Goal: Contribute content: Add original content to the website for others to see

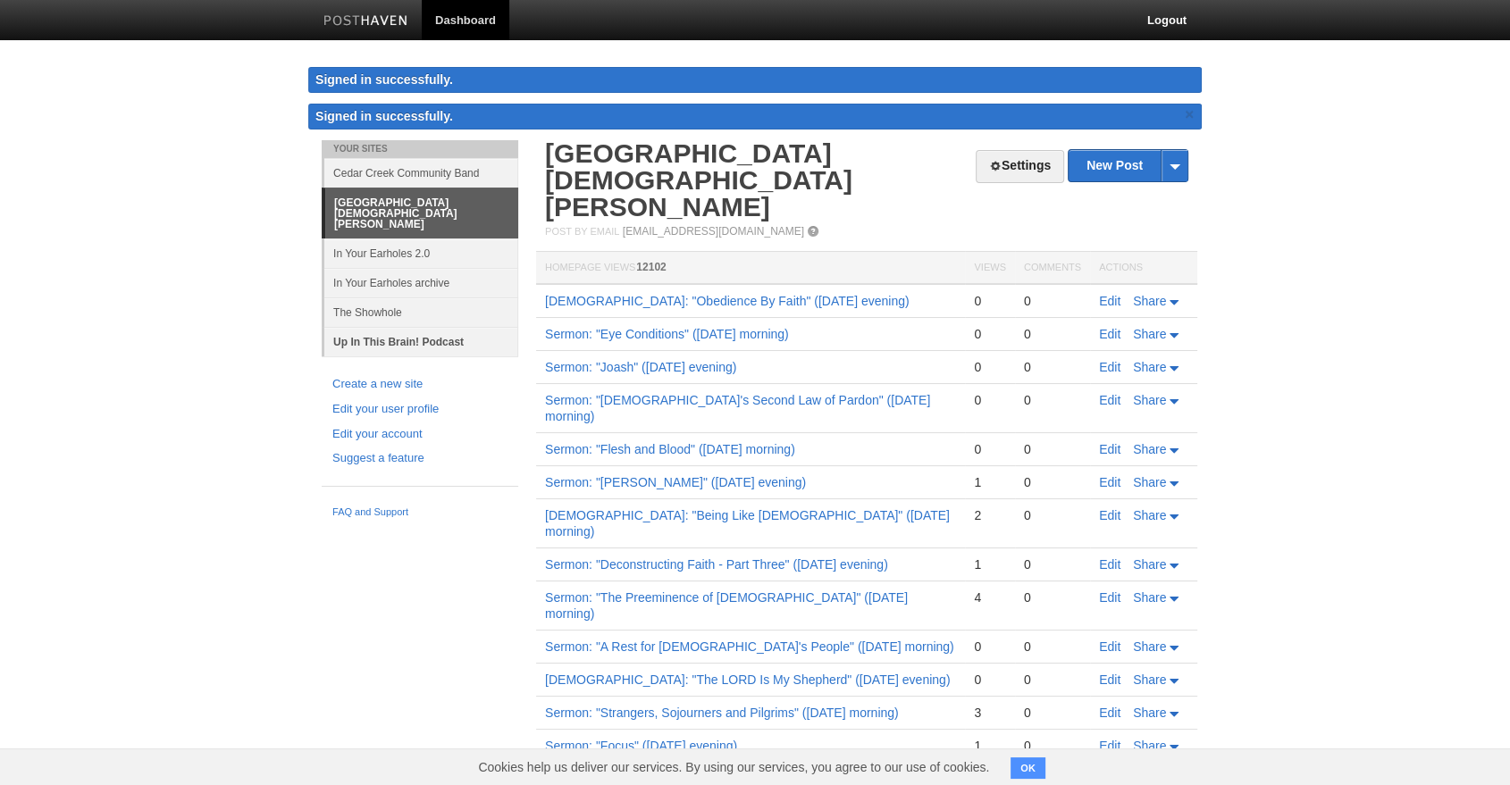
drag, startPoint x: 0, startPoint y: 0, endPoint x: 377, endPoint y: 315, distance: 491.4
click at [377, 327] on link "Up In This Brain! Podcast" at bounding box center [421, 341] width 194 height 29
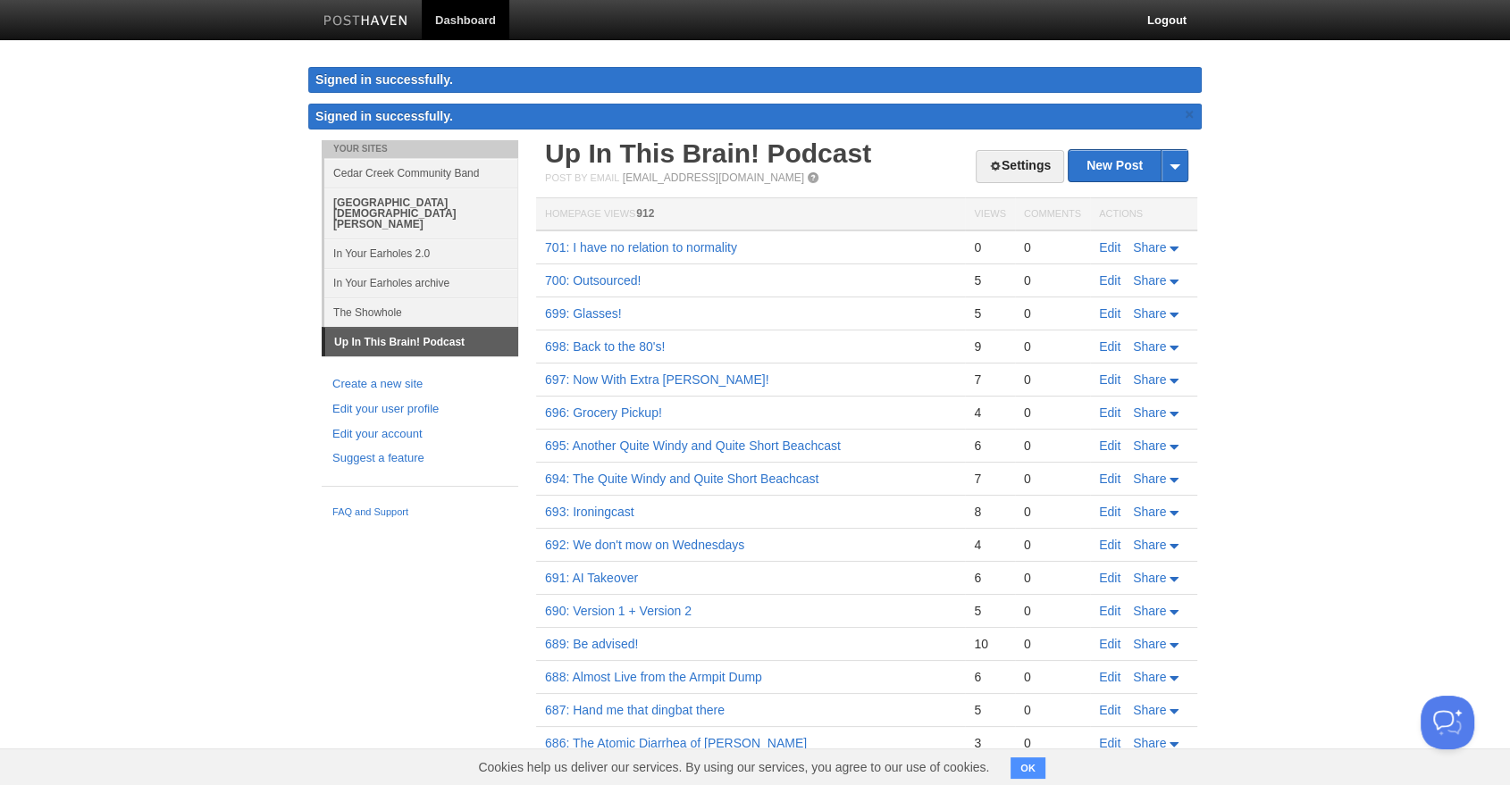
click at [438, 198] on link "[GEOGRAPHIC_DATA][DEMOGRAPHIC_DATA][PERSON_NAME]" at bounding box center [421, 213] width 194 height 51
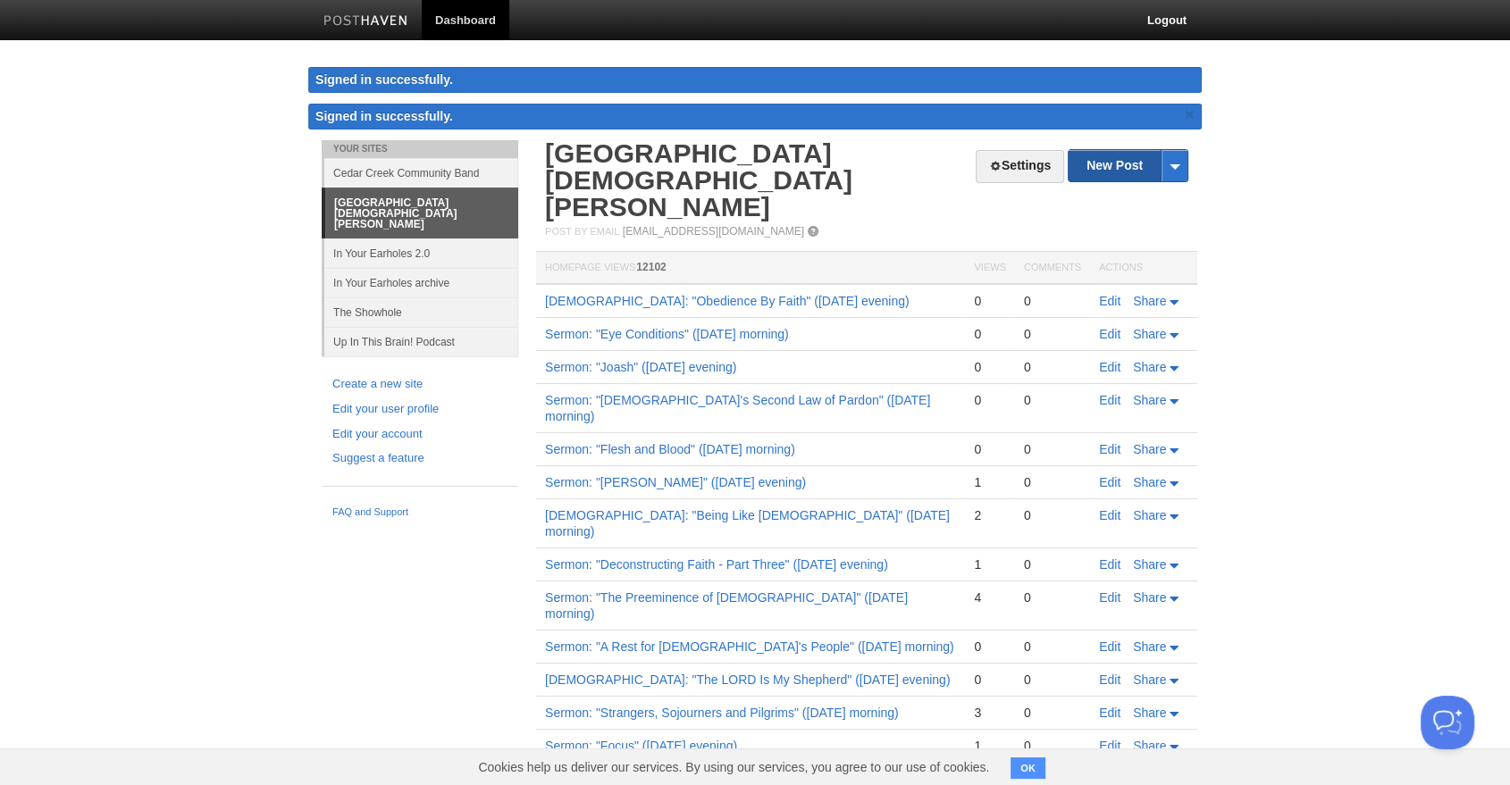
click at [1128, 167] on link "New Post" at bounding box center [1127, 165] width 119 height 31
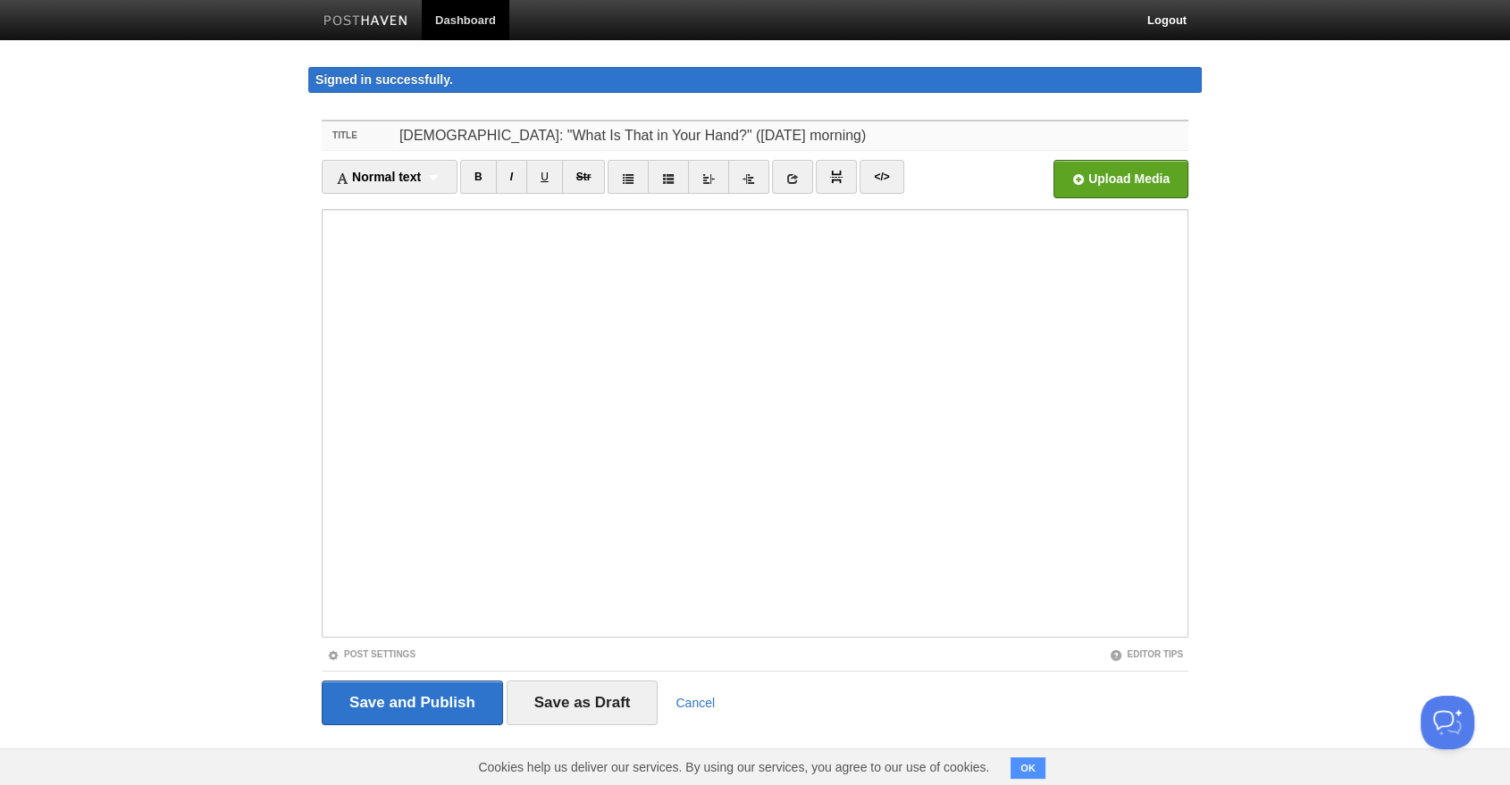
type input "[DEMOGRAPHIC_DATA]: "What Is That in Your Hand?" ([DATE] morning)"
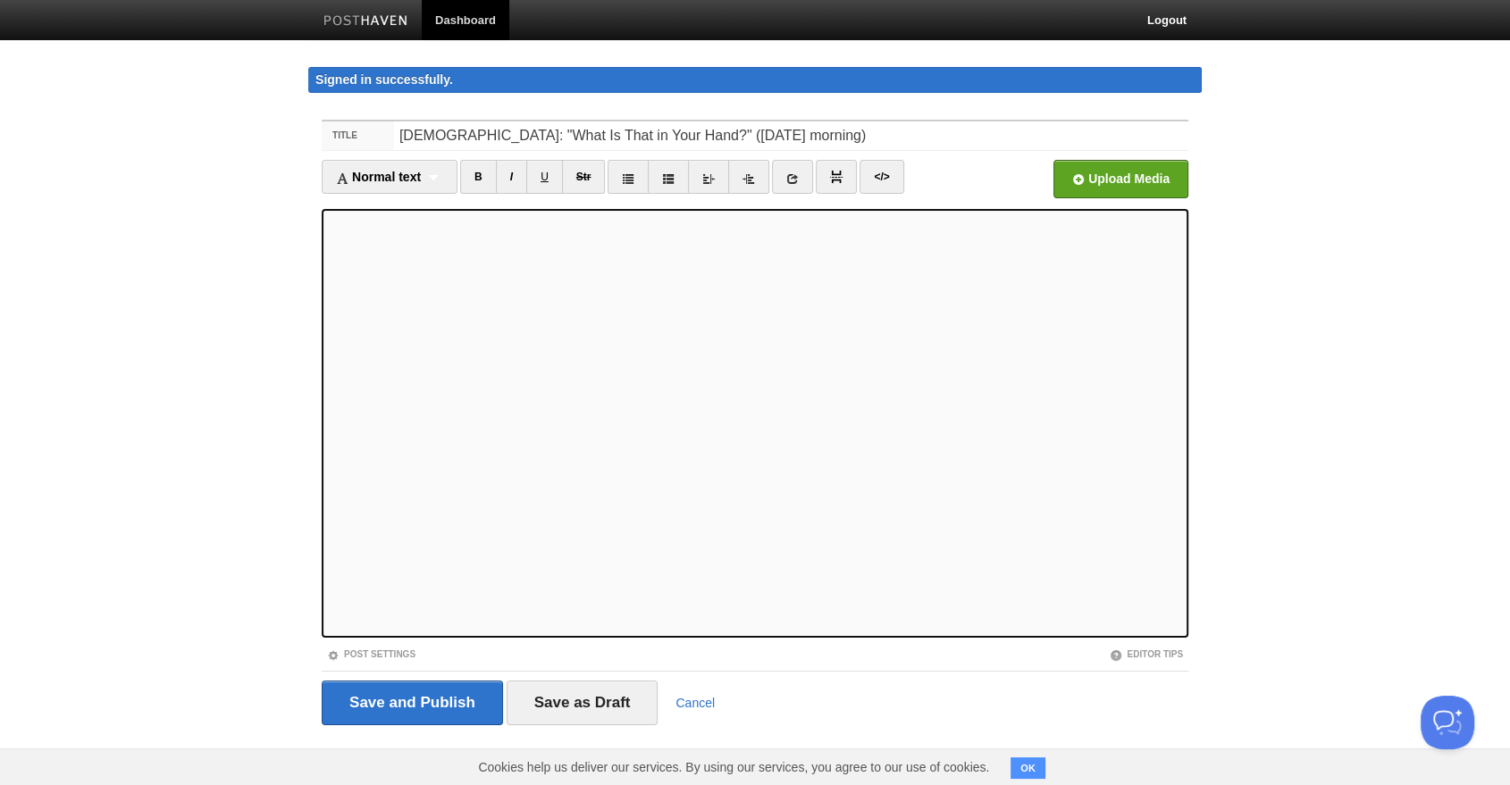
click at [1125, 167] on input "file" at bounding box center [581, 183] width 1352 height 91
click at [390, 652] on link "Post Settings" at bounding box center [371, 654] width 88 height 10
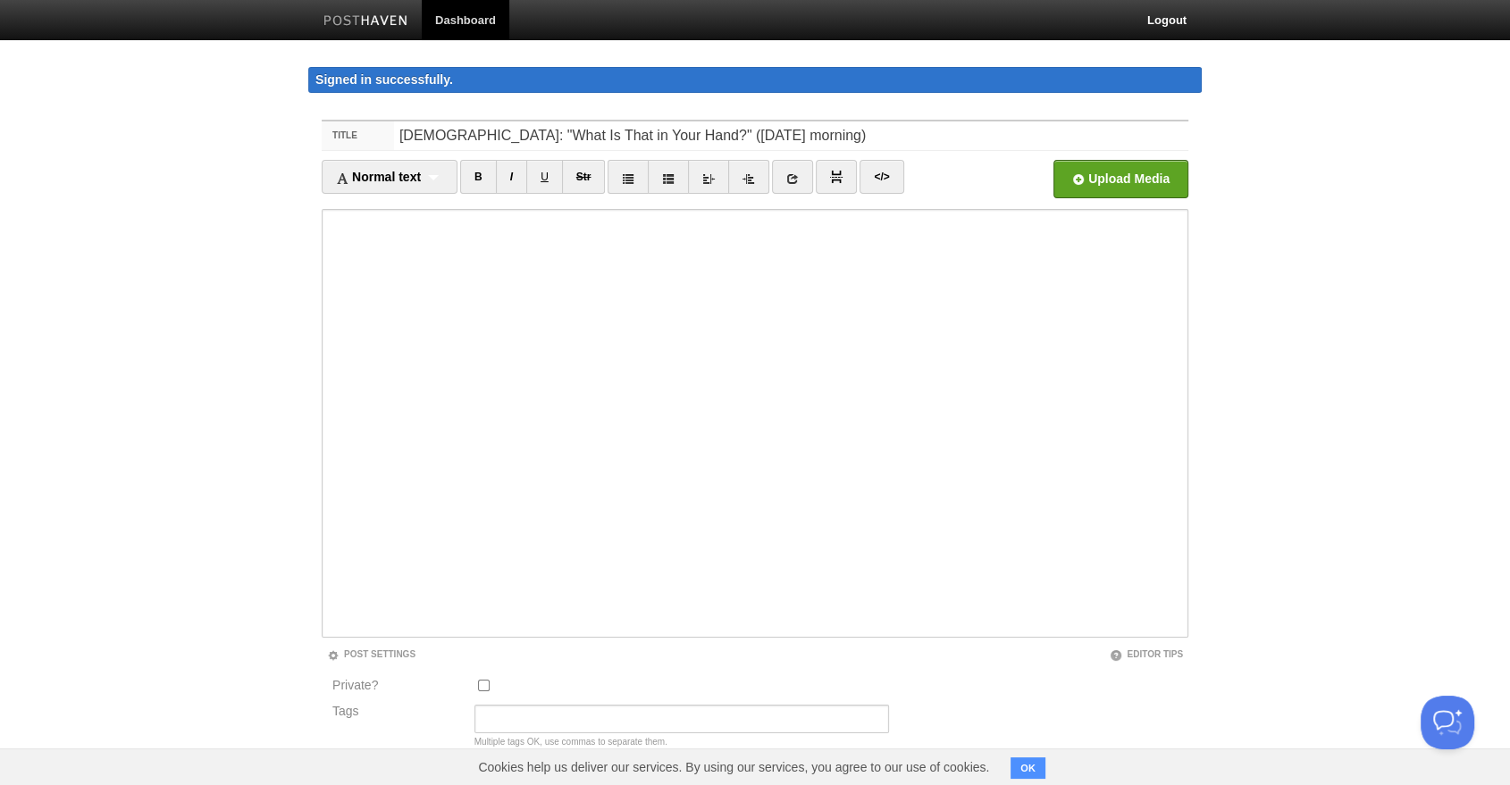
scroll to position [184, 0]
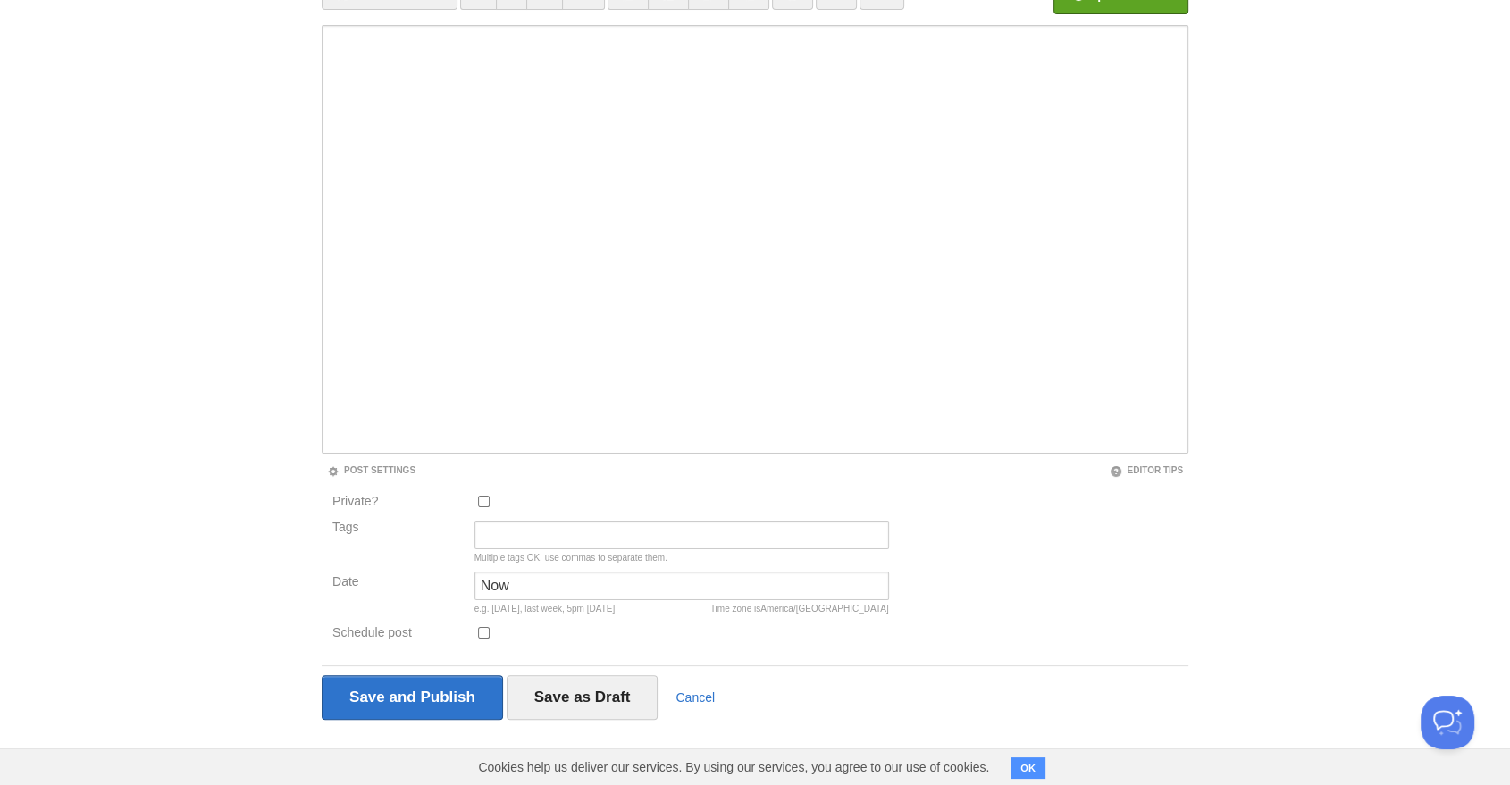
click at [535, 549] on div "Multiple tags OK, use commas to separate them." at bounding box center [681, 546] width 425 height 51
click at [528, 537] on input "Tags" at bounding box center [681, 535] width 414 height 29
type input "Sermon Audio, [PERSON_NAME]"
type input "10:45am"
click at [454, 683] on input "Save and Publish" at bounding box center [412, 697] width 181 height 45
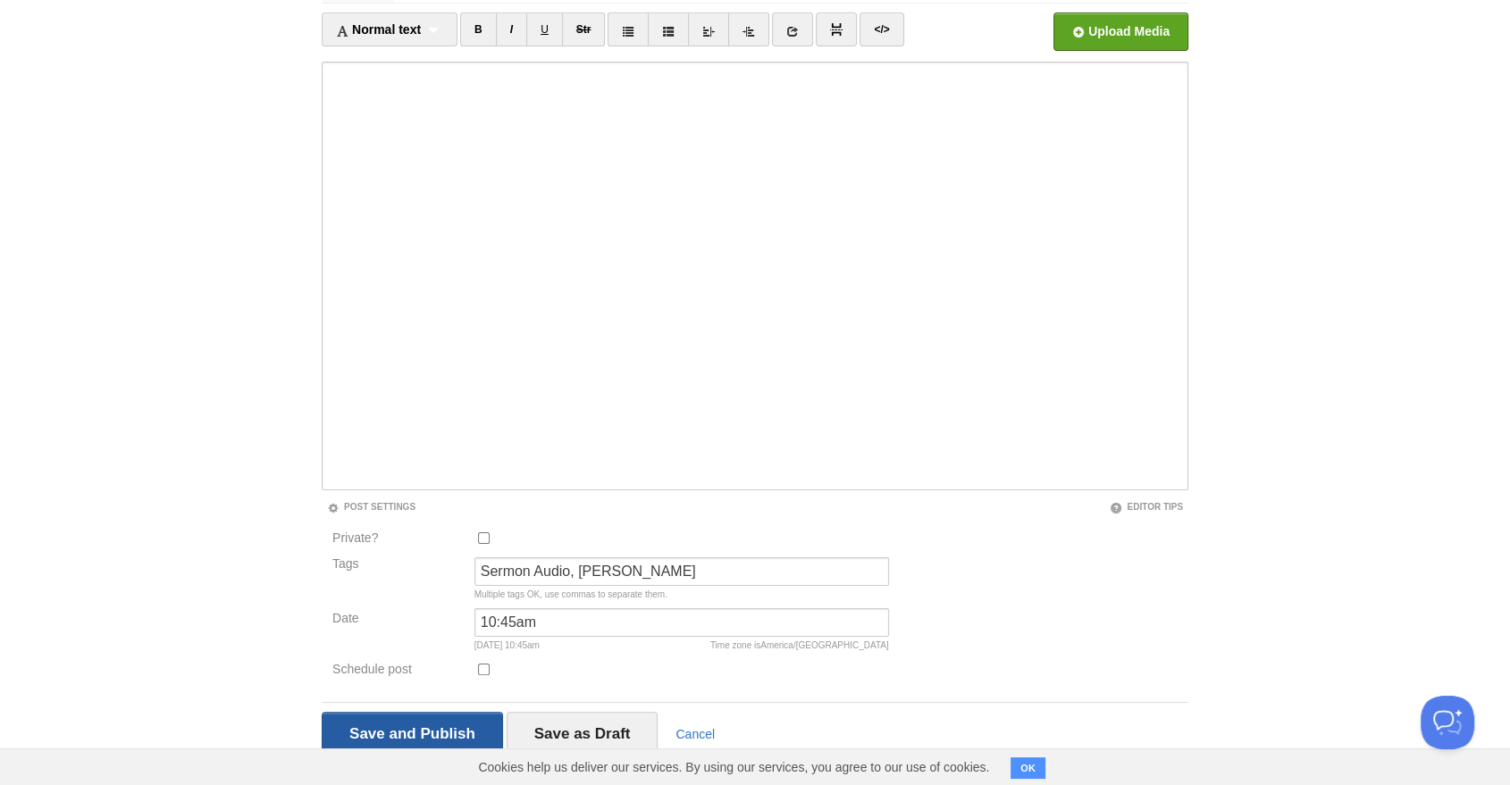
scroll to position [103, 0]
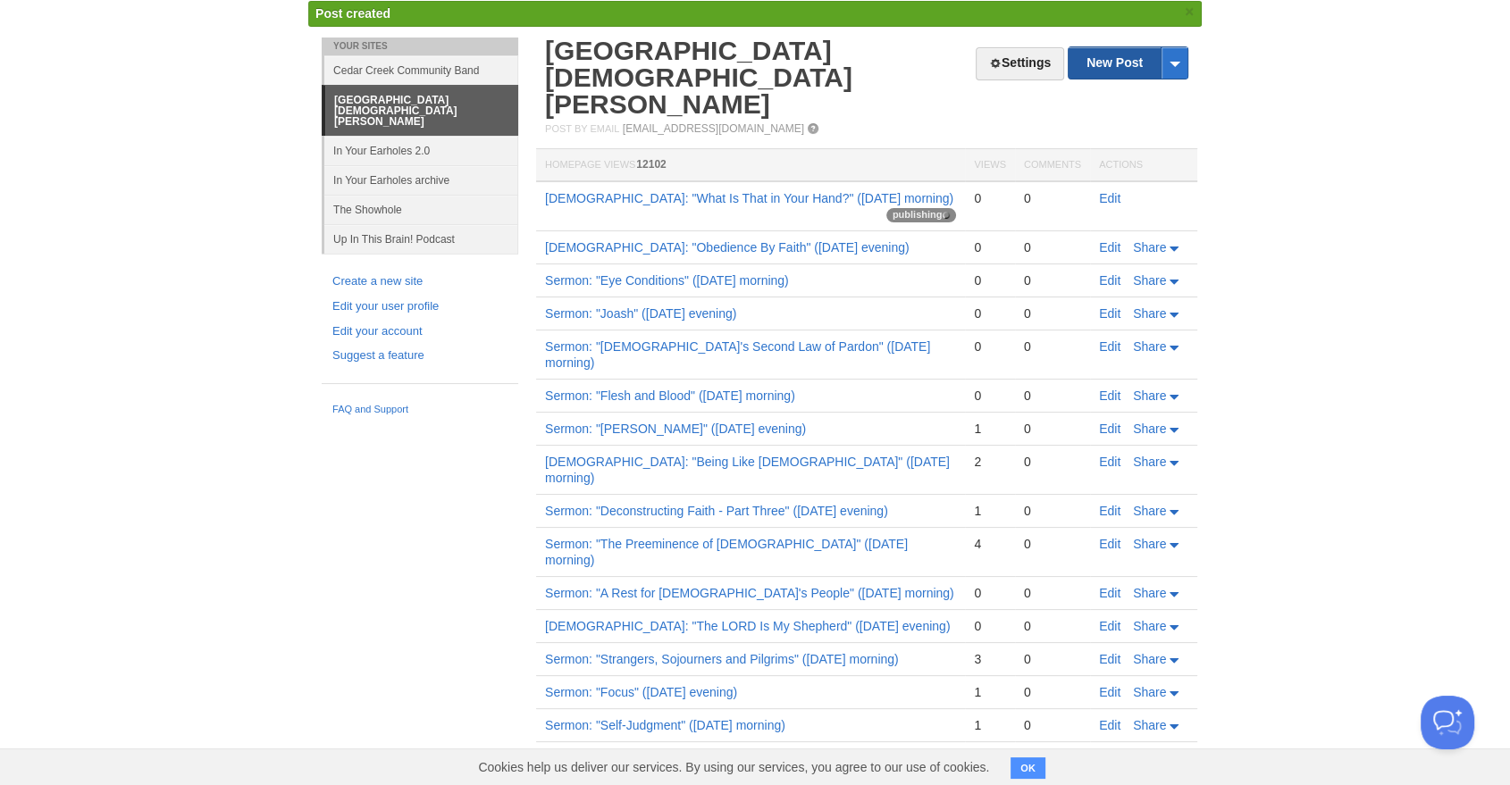
drag, startPoint x: 1103, startPoint y: 56, endPoint x: 1119, endPoint y: 88, distance: 35.2
click at [1103, 55] on link "New Post" at bounding box center [1127, 62] width 119 height 31
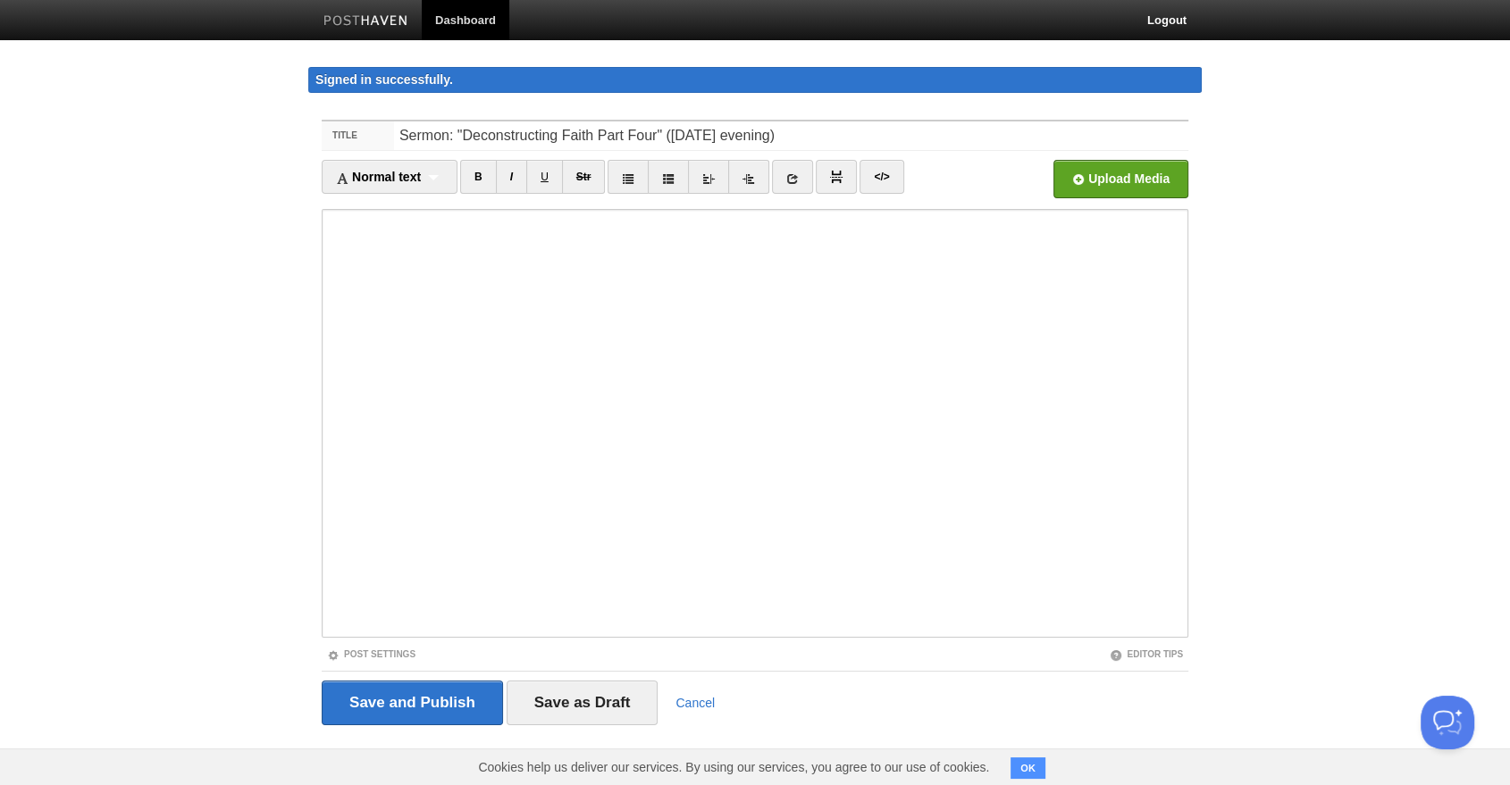
type input "Sermon: "Deconstructing Faith Part Four" ([DATE] evening)"
click at [1142, 174] on input "file" at bounding box center [581, 183] width 1352 height 91
click at [393, 654] on link "Post Settings" at bounding box center [371, 654] width 88 height 10
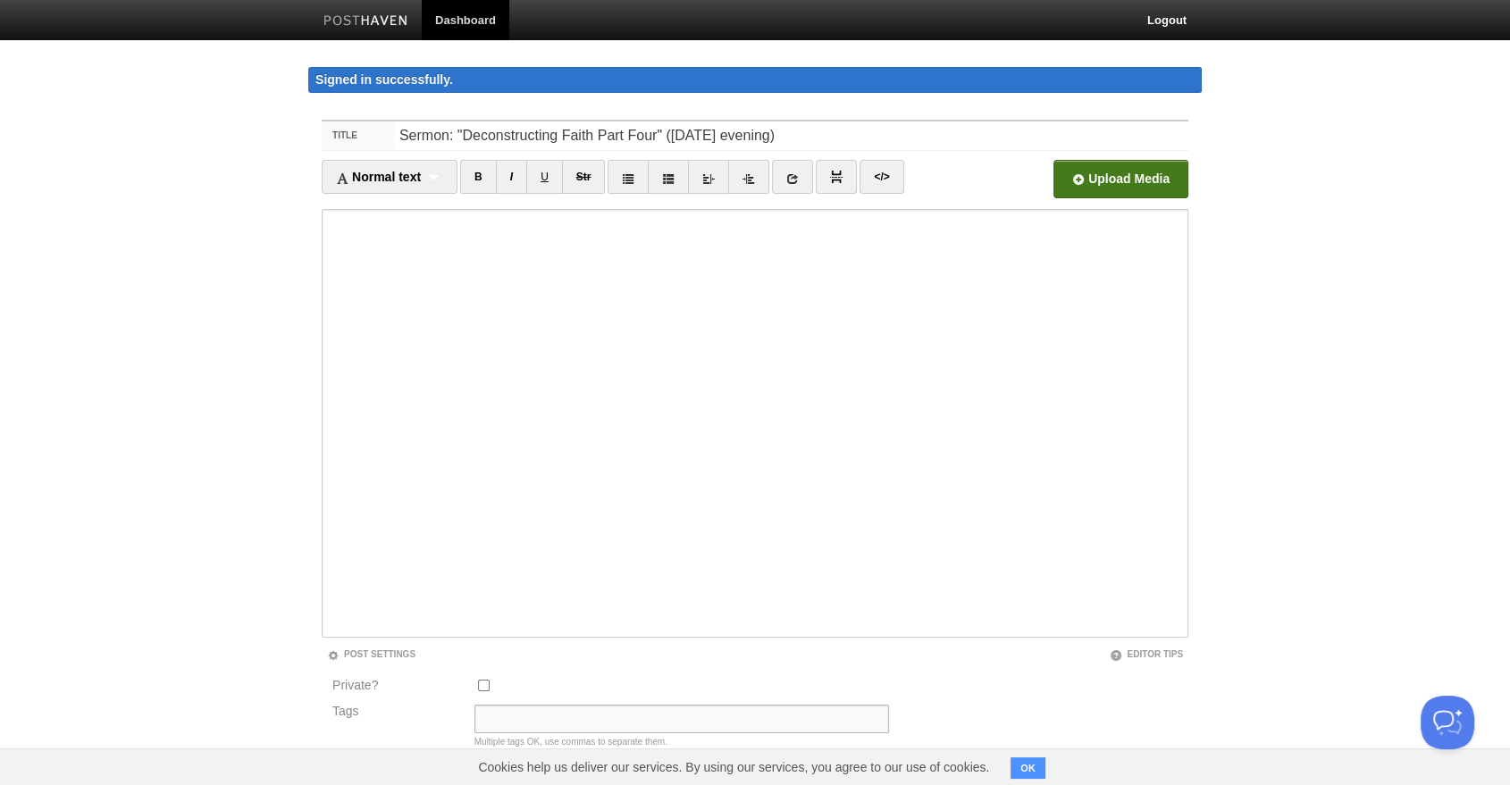
click at [545, 710] on input "Tags" at bounding box center [681, 719] width 414 height 29
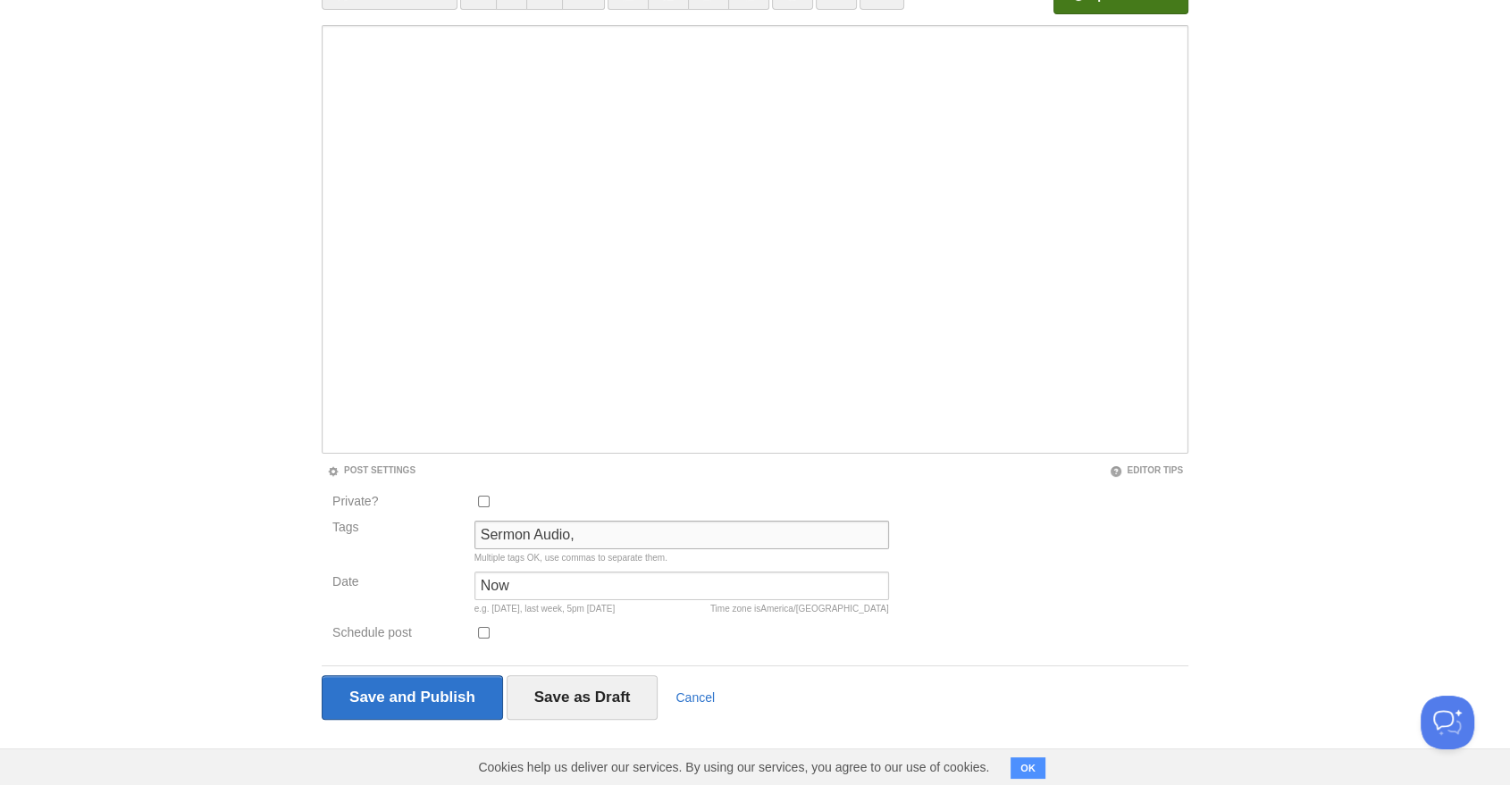
paste input "[PERSON_NAME]"
type input "Sermon Audio, [PERSON_NAME]"
click at [645, 588] on input "Now" at bounding box center [681, 586] width 414 height 29
type input "N"
type input "5pm"
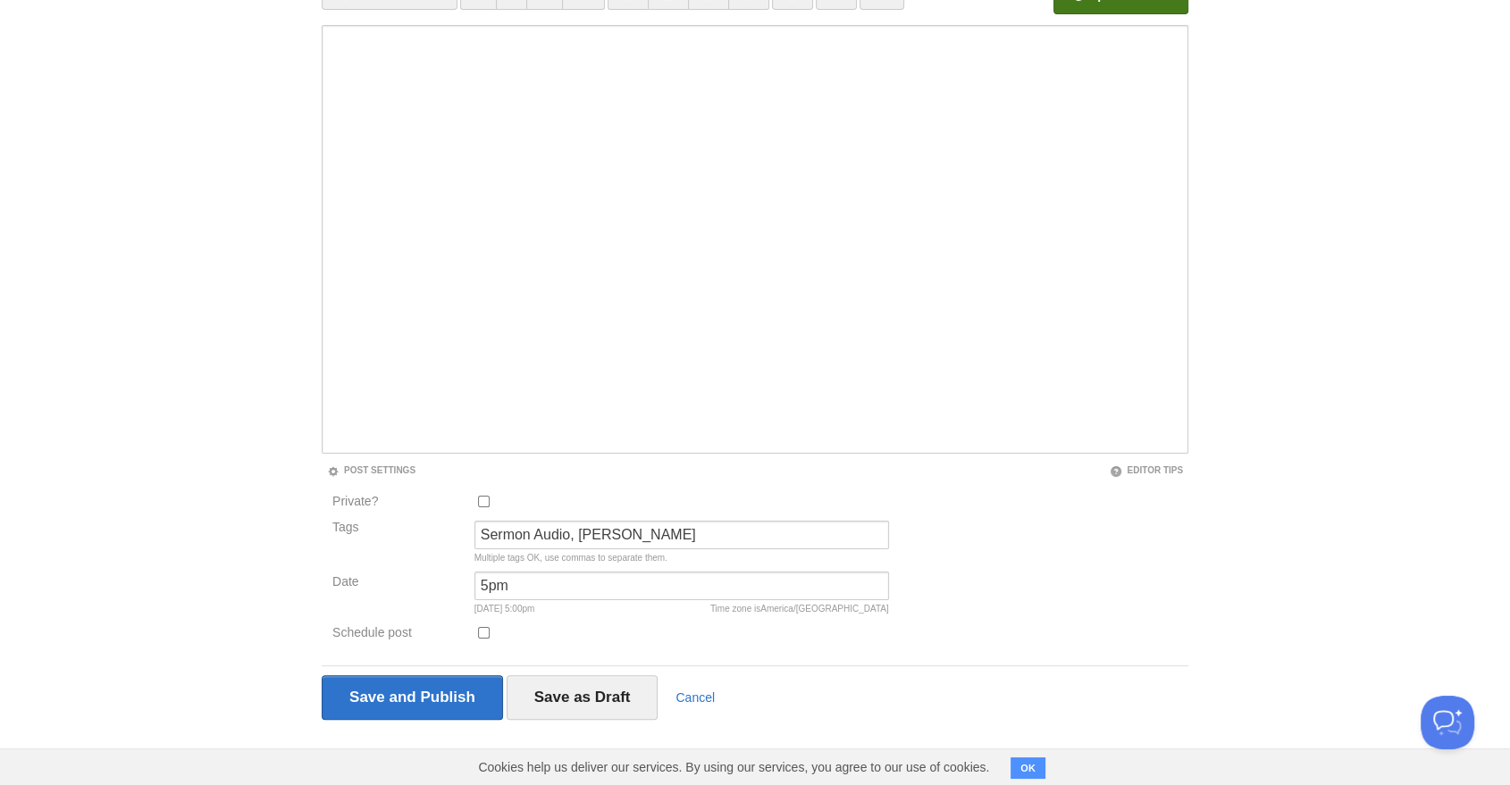
click at [1033, 774] on button "OK" at bounding box center [1027, 767] width 35 height 21
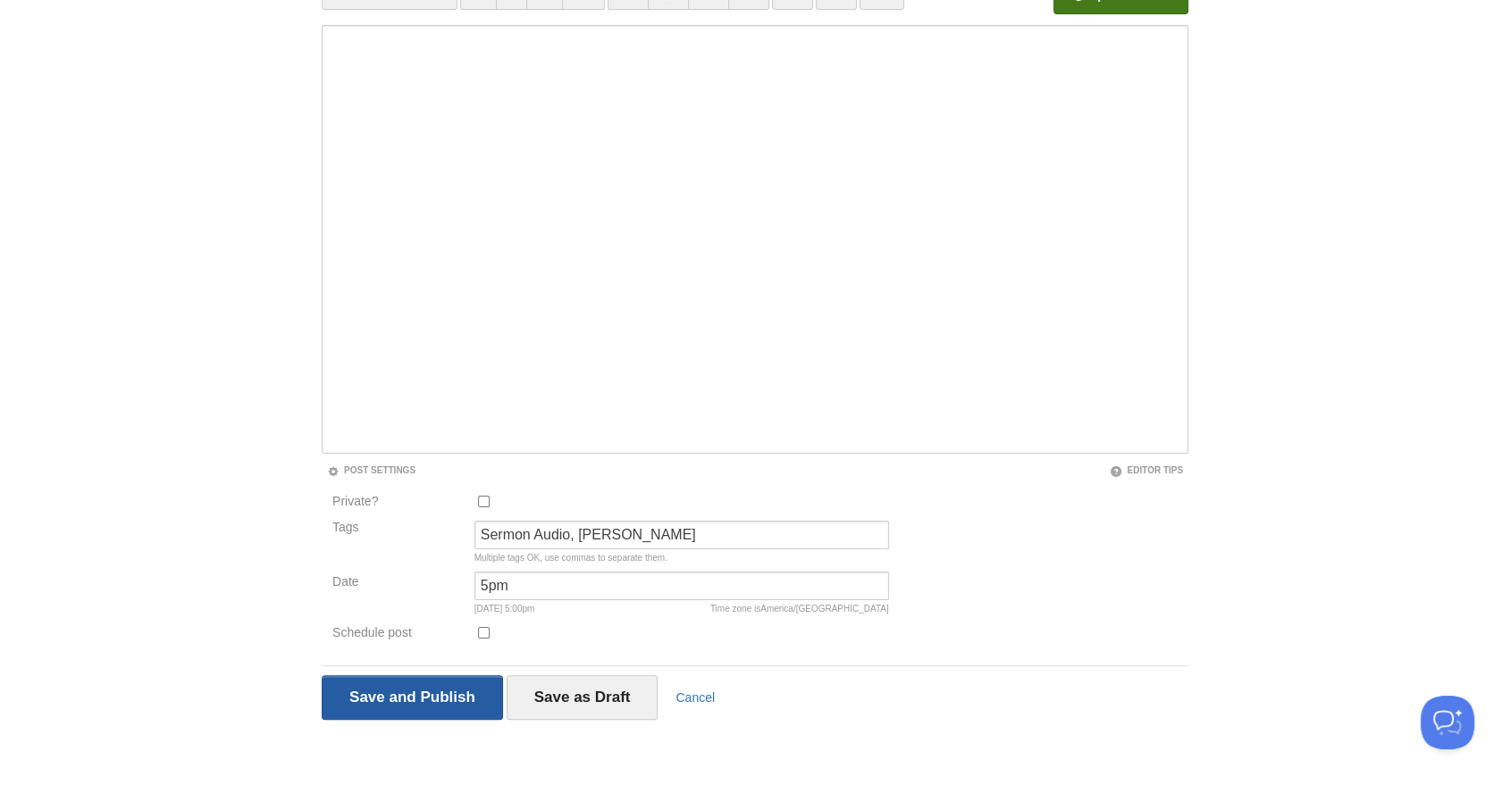
click at [439, 687] on input "Save and Publish" at bounding box center [412, 697] width 181 height 45
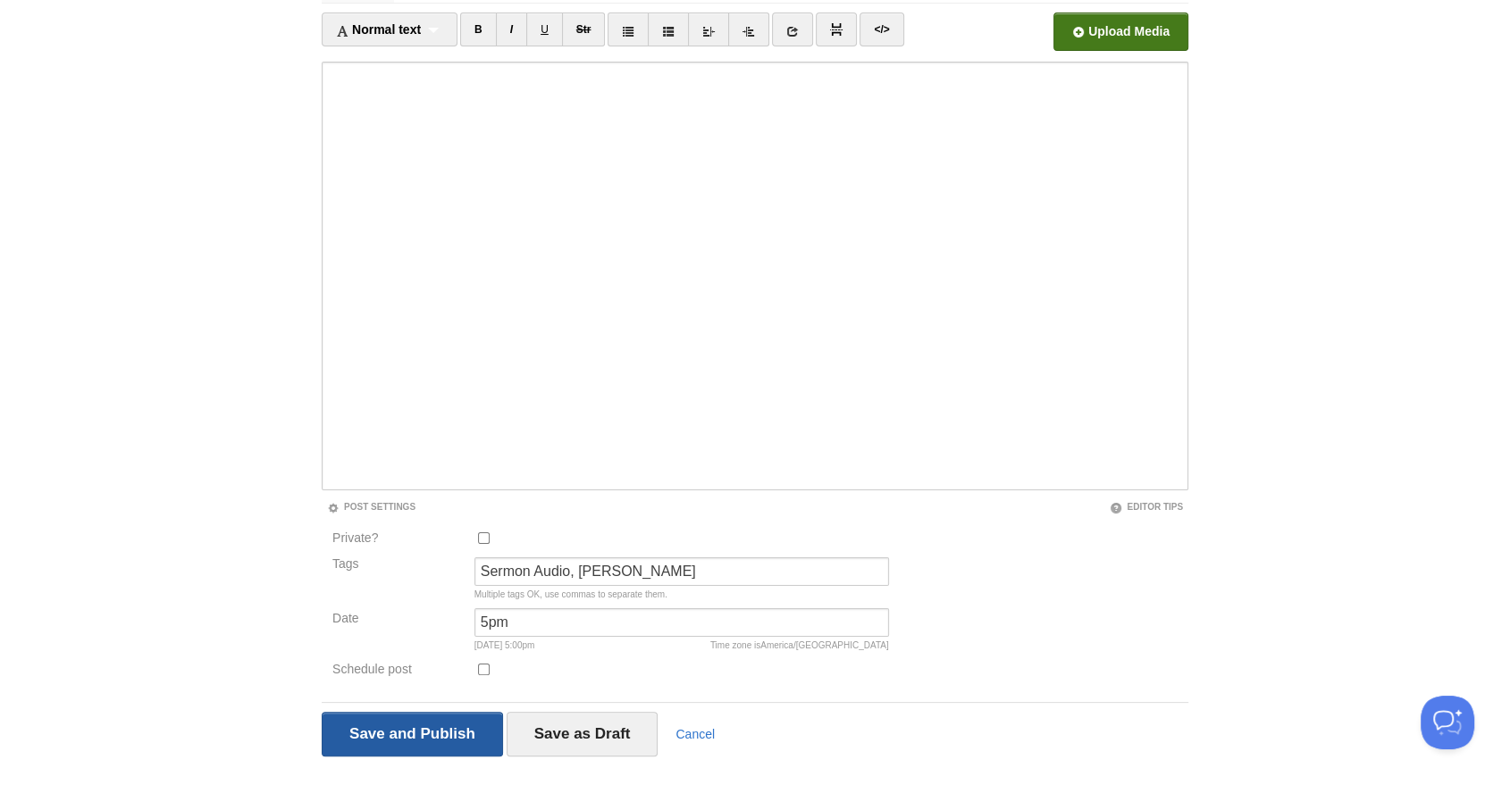
scroll to position [103, 0]
